Goal: Task Accomplishment & Management: Manage account settings

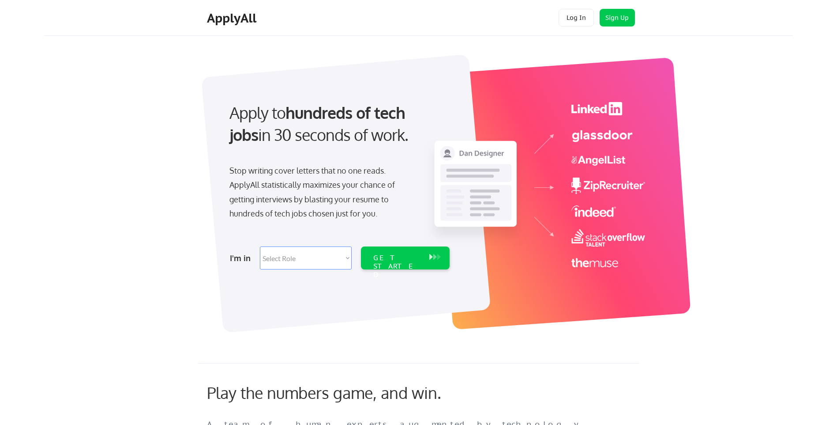
click at [580, 15] on button "Log In" at bounding box center [576, 18] width 35 height 18
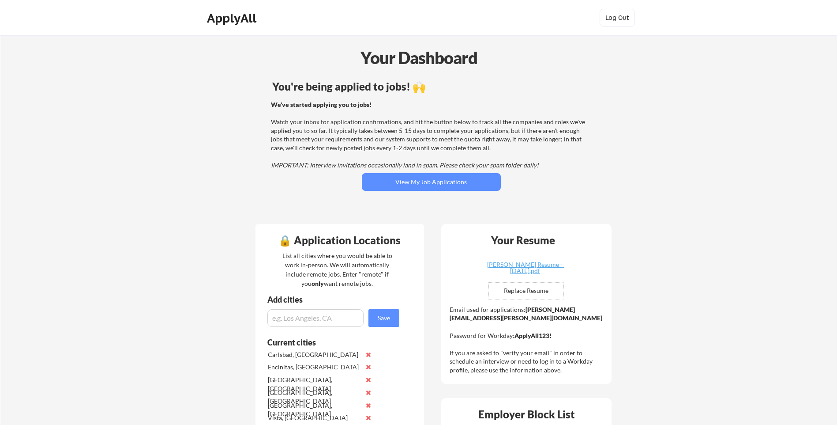
click at [430, 173] on div "You're being applied to jobs! 🙌 We've started applying you to jobs! Watch your …" at bounding box center [431, 147] width 356 height 141
drag, startPoint x: 430, startPoint y: 173, endPoint x: 432, endPoint y: 184, distance: 11.2
click at [432, 184] on button "View My Job Applications" at bounding box center [431, 182] width 139 height 18
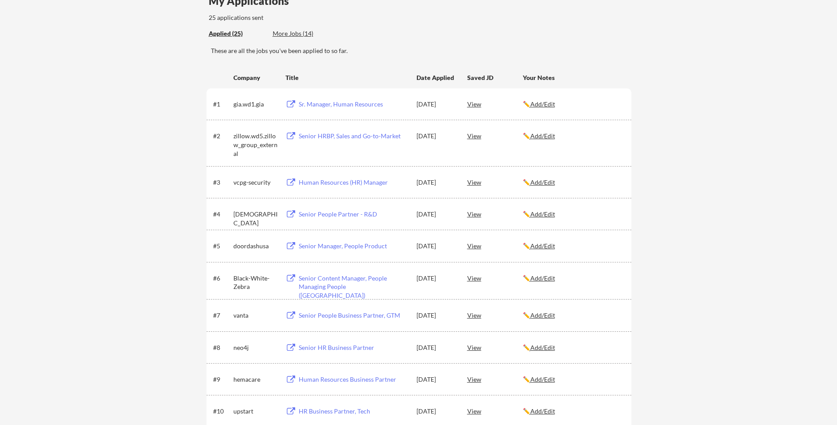
scroll to position [88, 0]
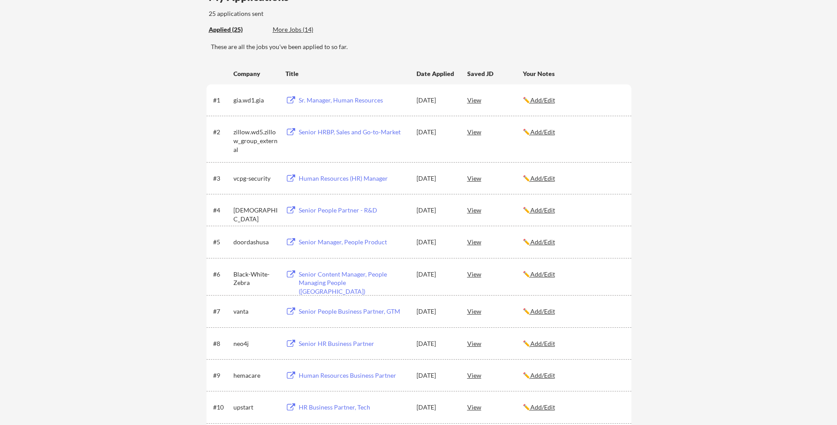
click at [332, 242] on div "Senior Manager, People Product" at bounding box center [353, 241] width 109 height 9
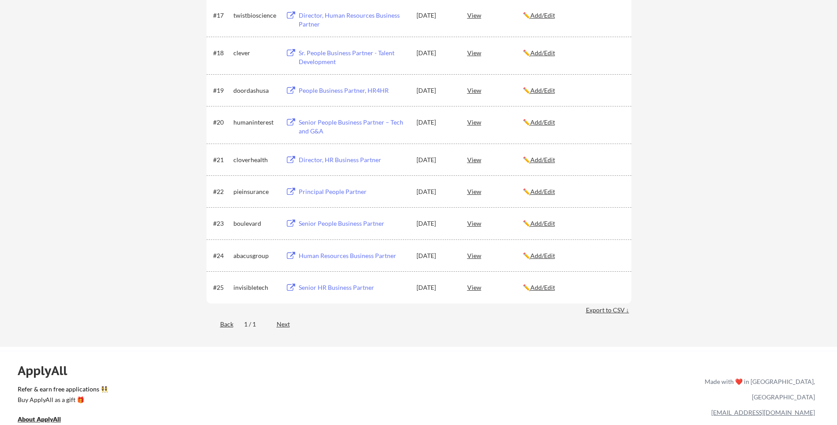
scroll to position [750, 0]
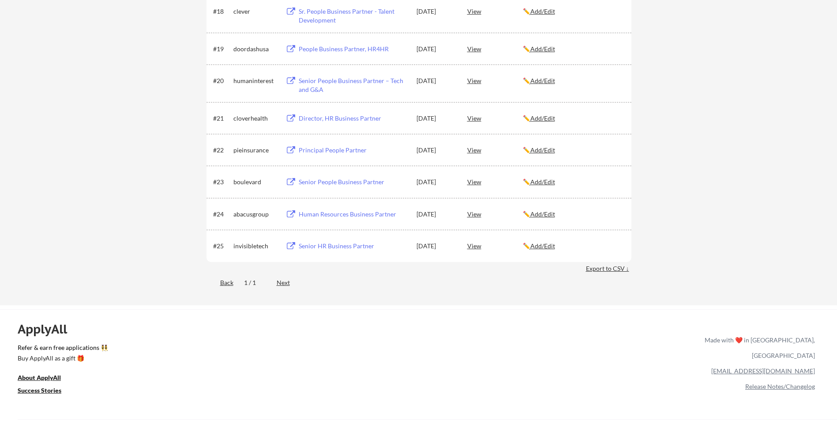
click at [286, 284] on div "Next" at bounding box center [288, 282] width 23 height 9
click at [285, 281] on div "Next" at bounding box center [288, 282] width 23 height 9
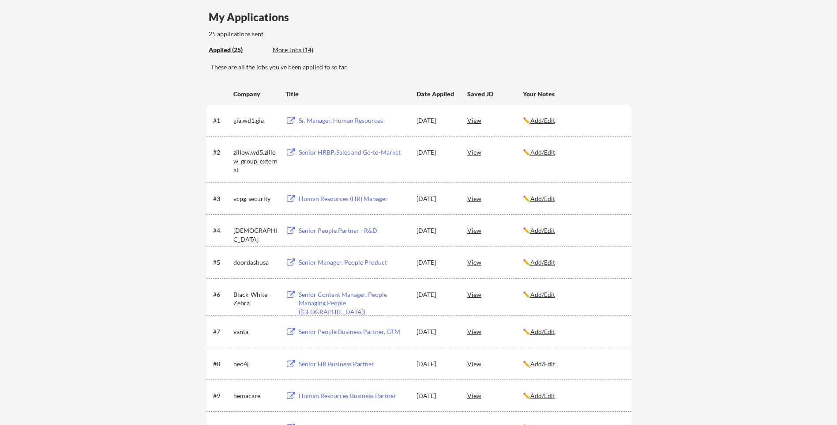
scroll to position [0, 0]
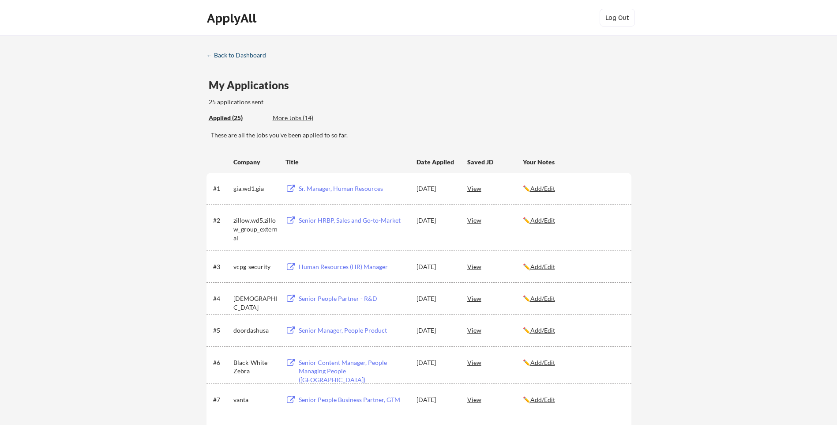
click at [234, 58] on div "← Back to Dashboard" at bounding box center [240, 55] width 66 height 6
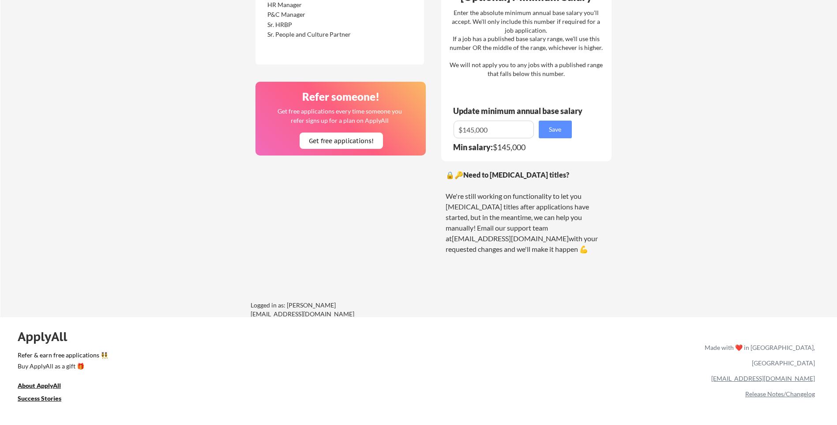
scroll to position [635, 0]
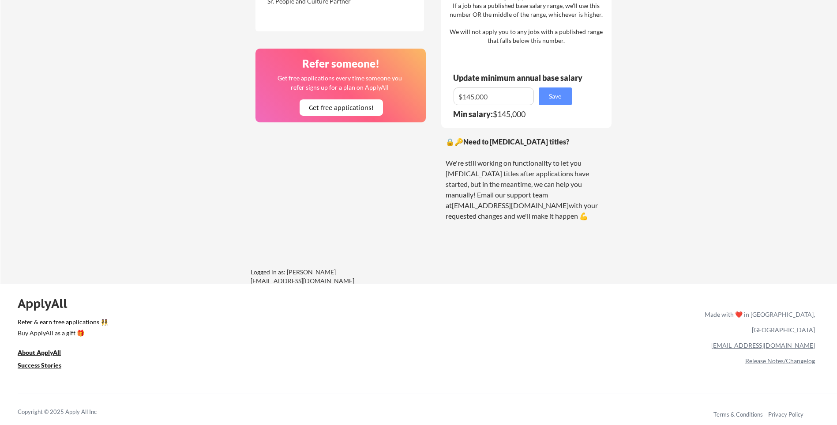
click at [774, 341] on link "[EMAIL_ADDRESS][DOMAIN_NAME]" at bounding box center [764, 345] width 104 height 8
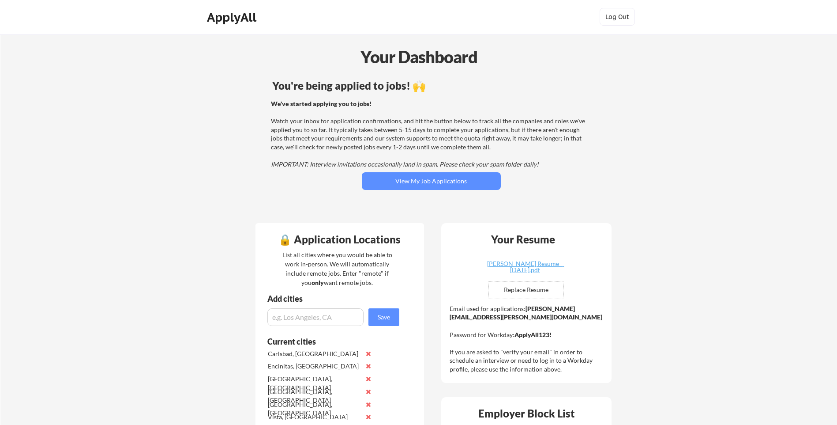
scroll to position [0, 0]
